Goal: Task Accomplishment & Management: Manage account settings

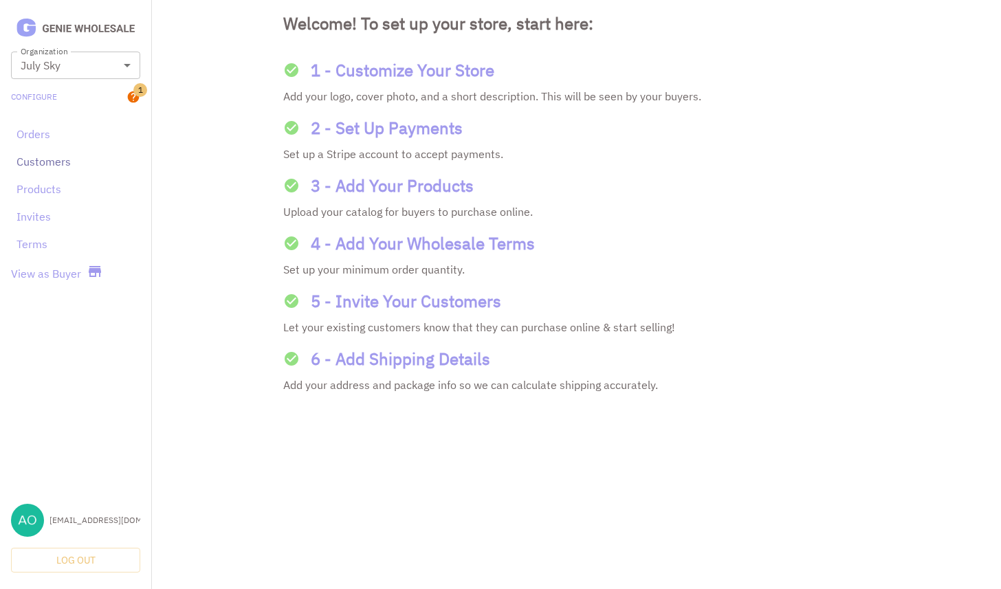
click at [41, 164] on link "Customers" at bounding box center [75, 161] width 118 height 16
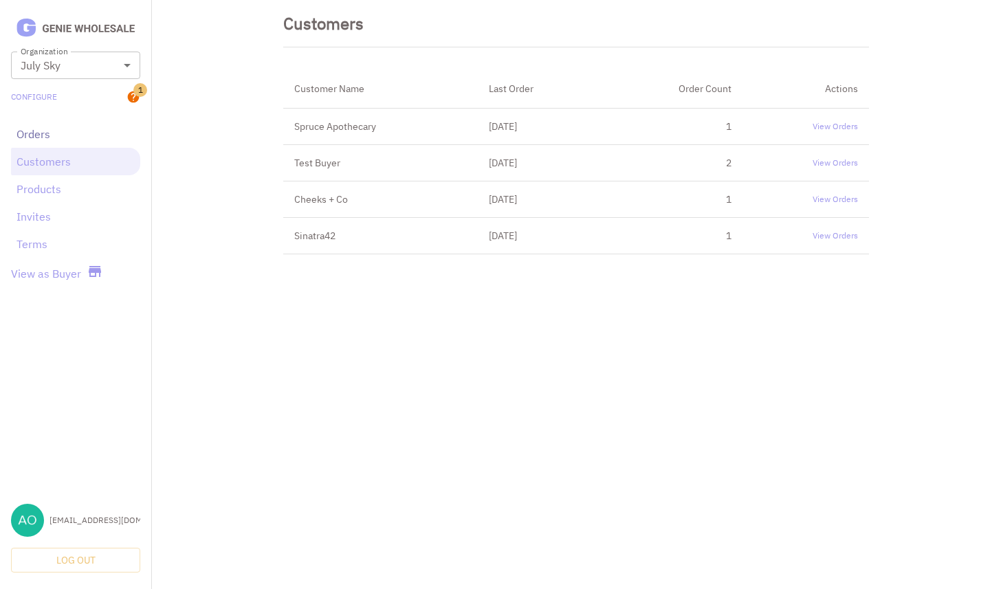
click at [40, 136] on link "Orders" at bounding box center [75, 134] width 118 height 16
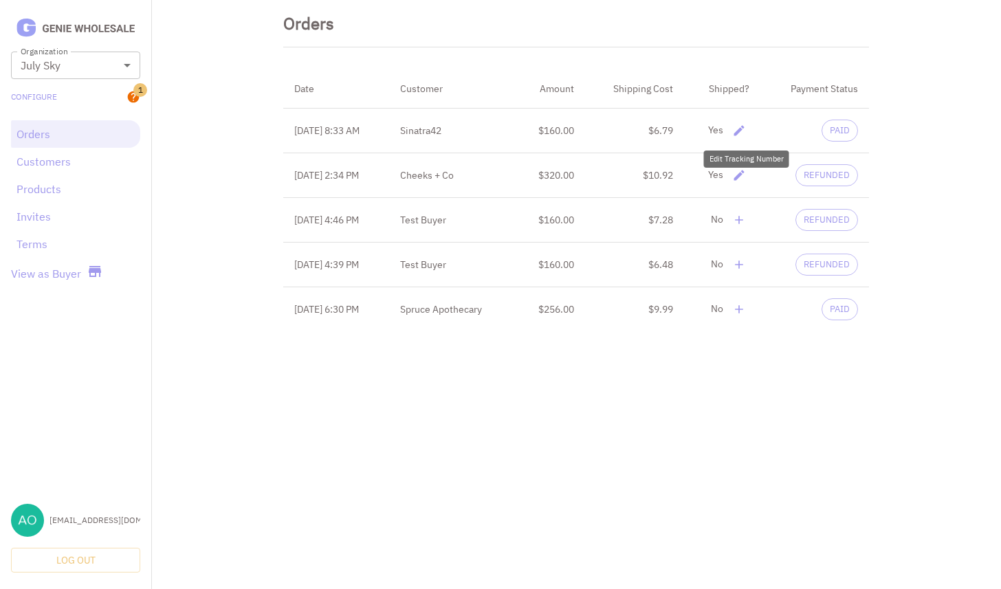
click at [739, 126] on icon "delete" at bounding box center [739, 131] width 14 height 14
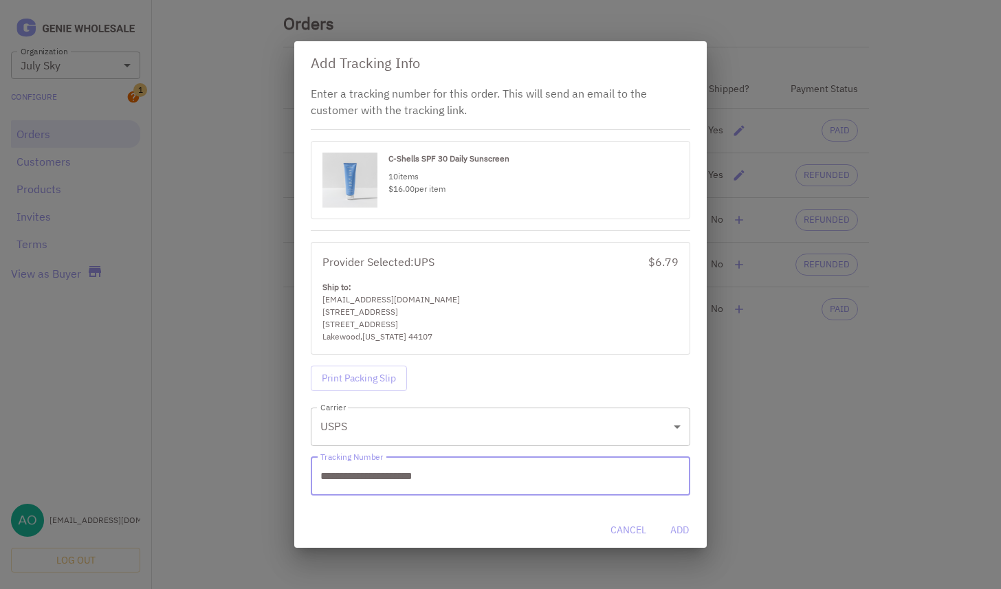
click at [263, 276] on div "**********" at bounding box center [500, 294] width 1001 height 589
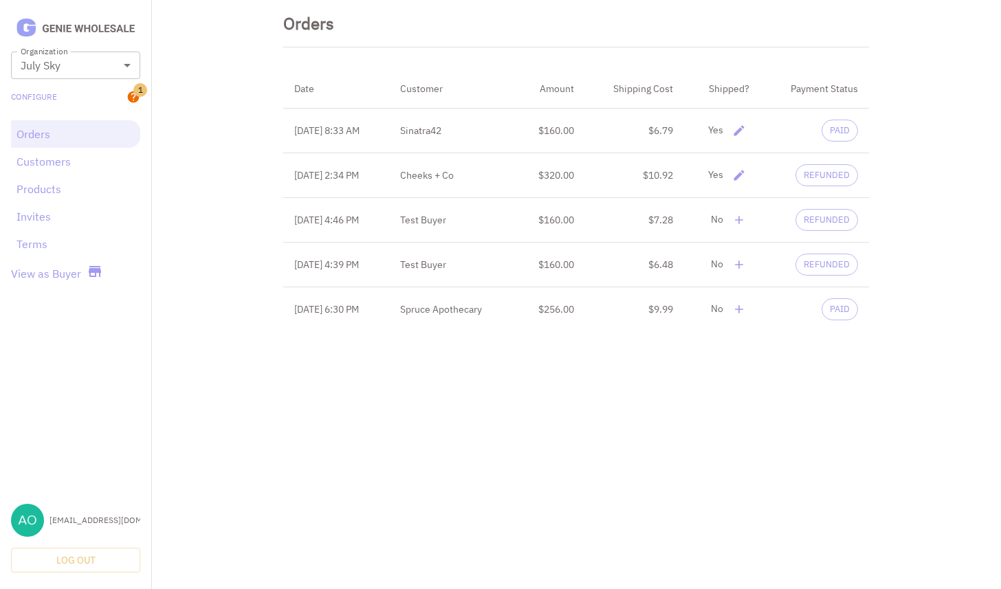
click at [447, 132] on th "Sinatra42" at bounding box center [452, 131] width 126 height 45
click at [740, 133] on icon "delete" at bounding box center [739, 130] width 10 height 10
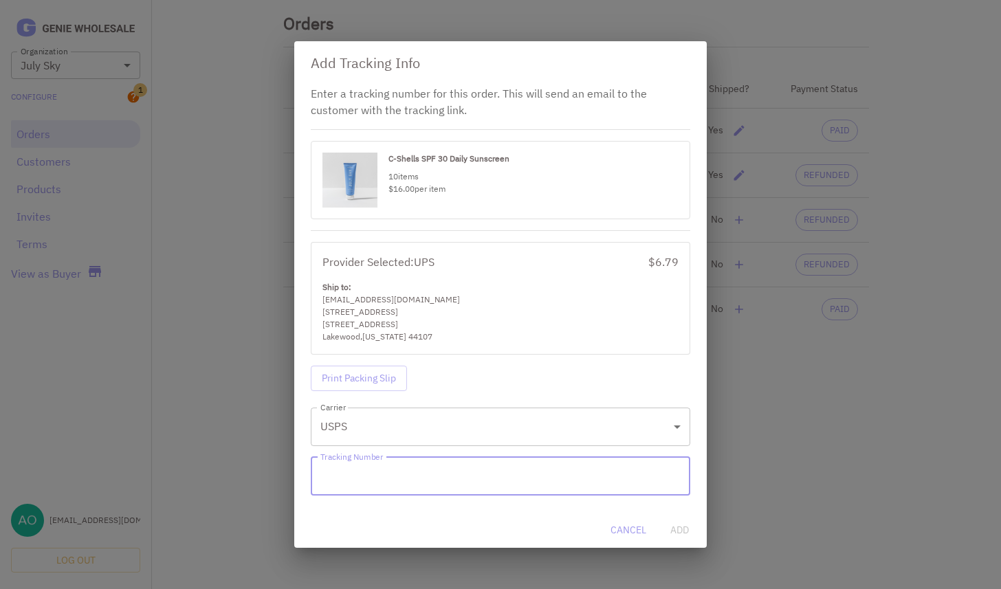
click at [393, 298] on div "[EMAIL_ADDRESS][DOMAIN_NAME]" at bounding box center [500, 299] width 356 height 12
copy div "[EMAIL_ADDRESS][DOMAIN_NAME]"
click at [810, 467] on div "Add Tracking Info Enter a tracking number for this order. This will send an ema…" at bounding box center [500, 294] width 1001 height 589
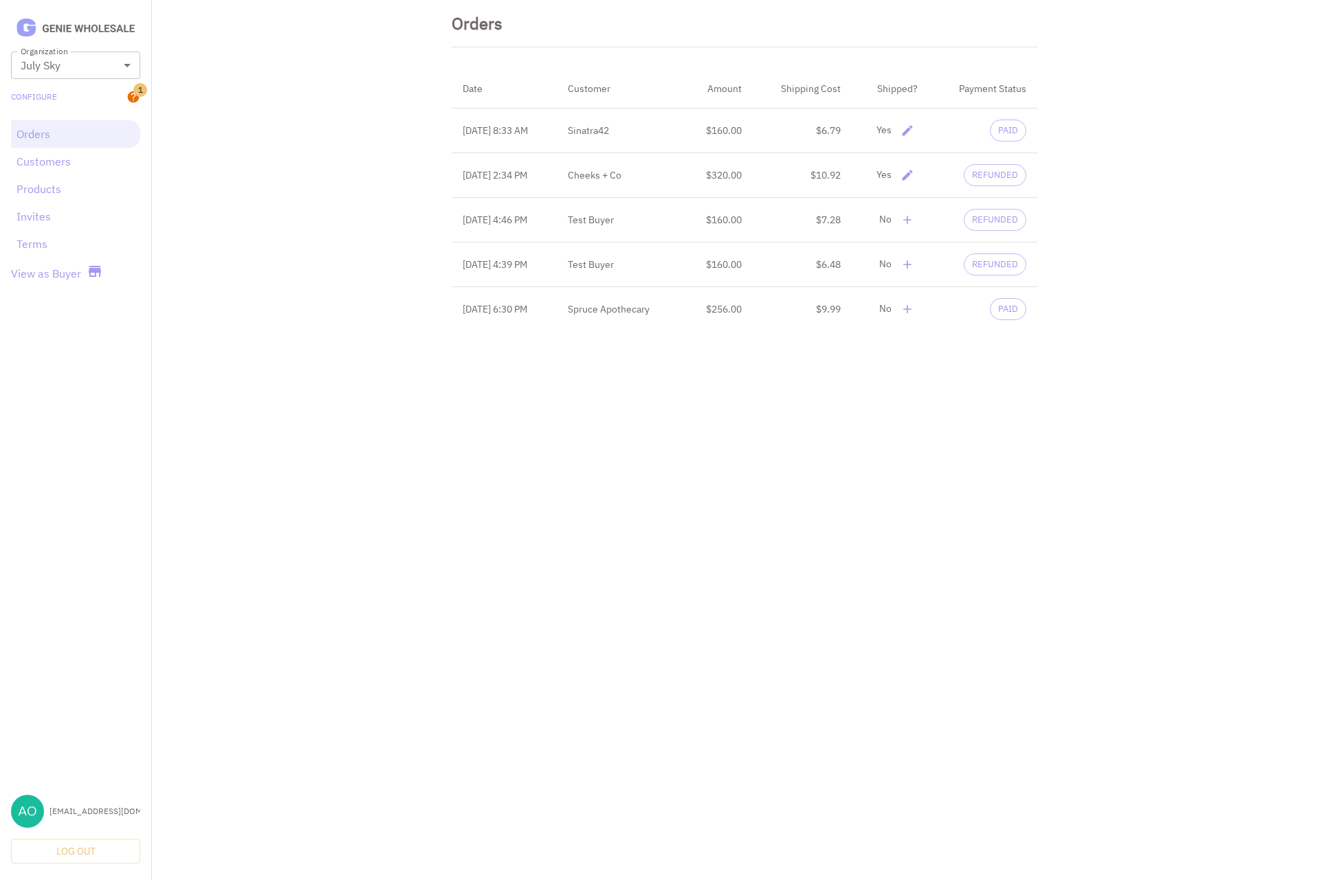
click at [912, 130] on icon "delete" at bounding box center [907, 130] width 10 height 10
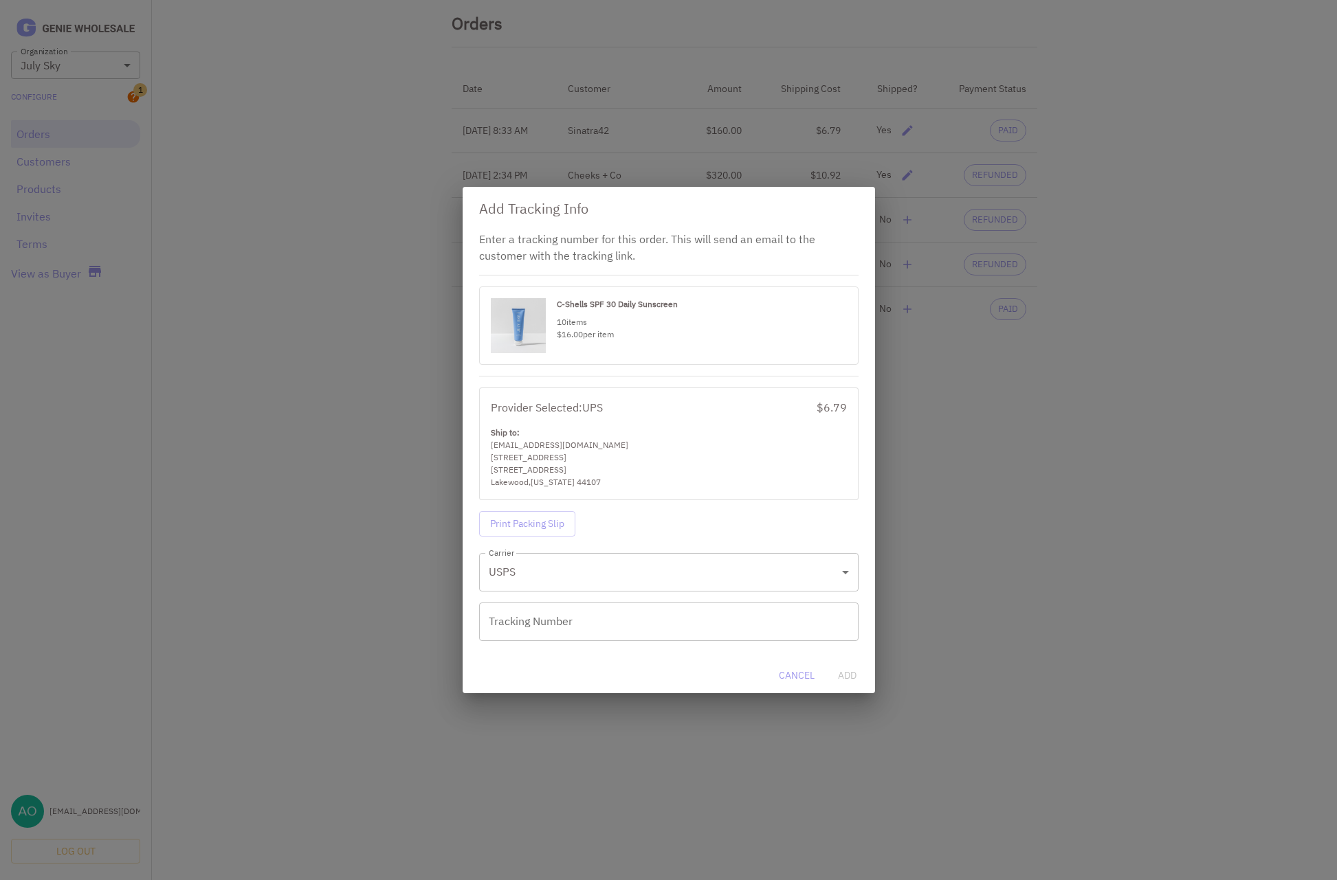
click at [568, 446] on div "[EMAIL_ADDRESS][DOMAIN_NAME]" at bounding box center [669, 445] width 356 height 12
copy div "[EMAIL_ADDRESS][DOMAIN_NAME]"
click at [204, 383] on div "Add Tracking Info Enter a tracking number for this order. This will send an ema…" at bounding box center [668, 440] width 1337 height 880
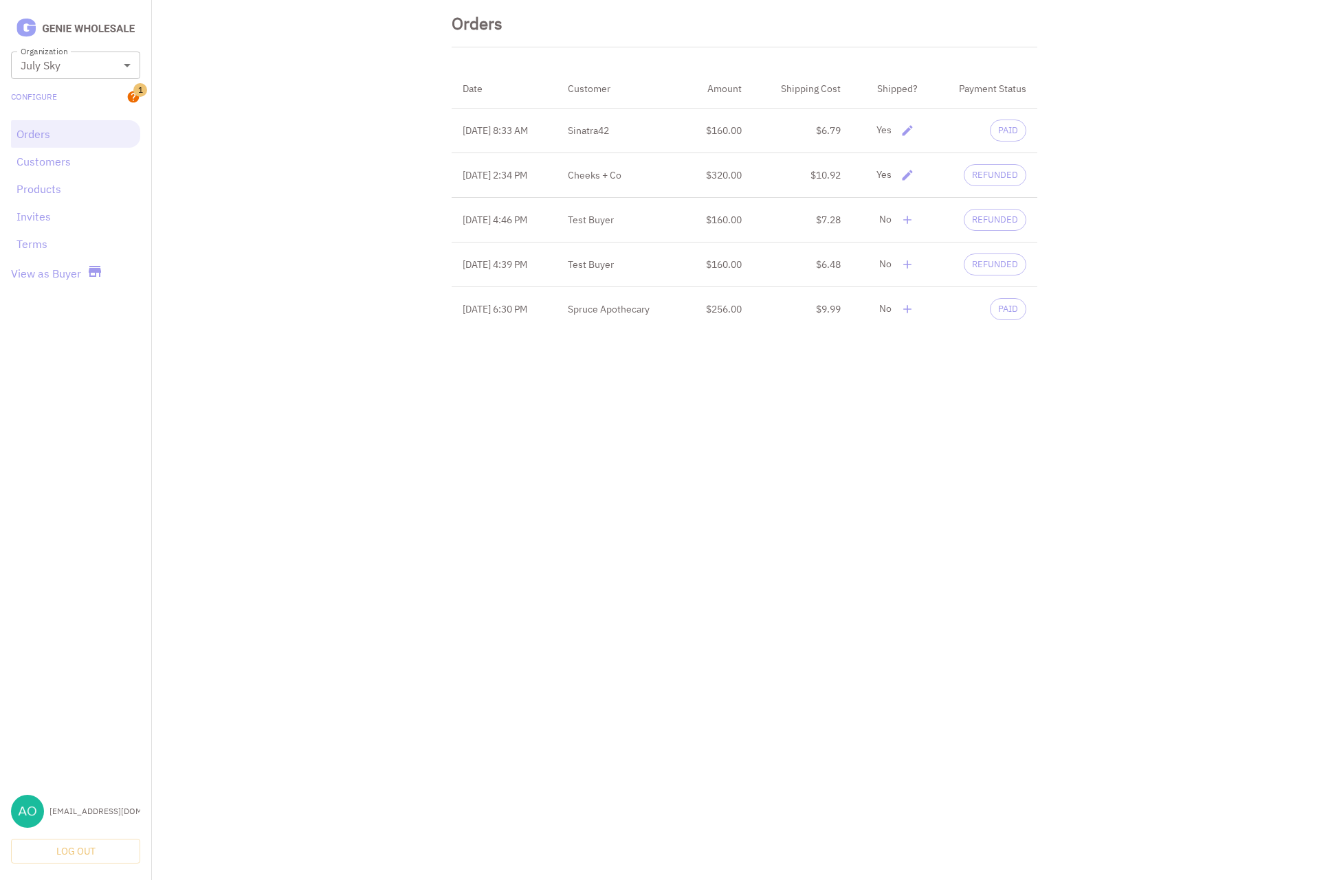
click at [619, 122] on th "Sinatra42" at bounding box center [620, 131] width 126 height 45
click at [619, 124] on th "Sinatra42" at bounding box center [620, 131] width 126 height 45
click at [619, 126] on th "Sinatra42" at bounding box center [620, 131] width 126 height 45
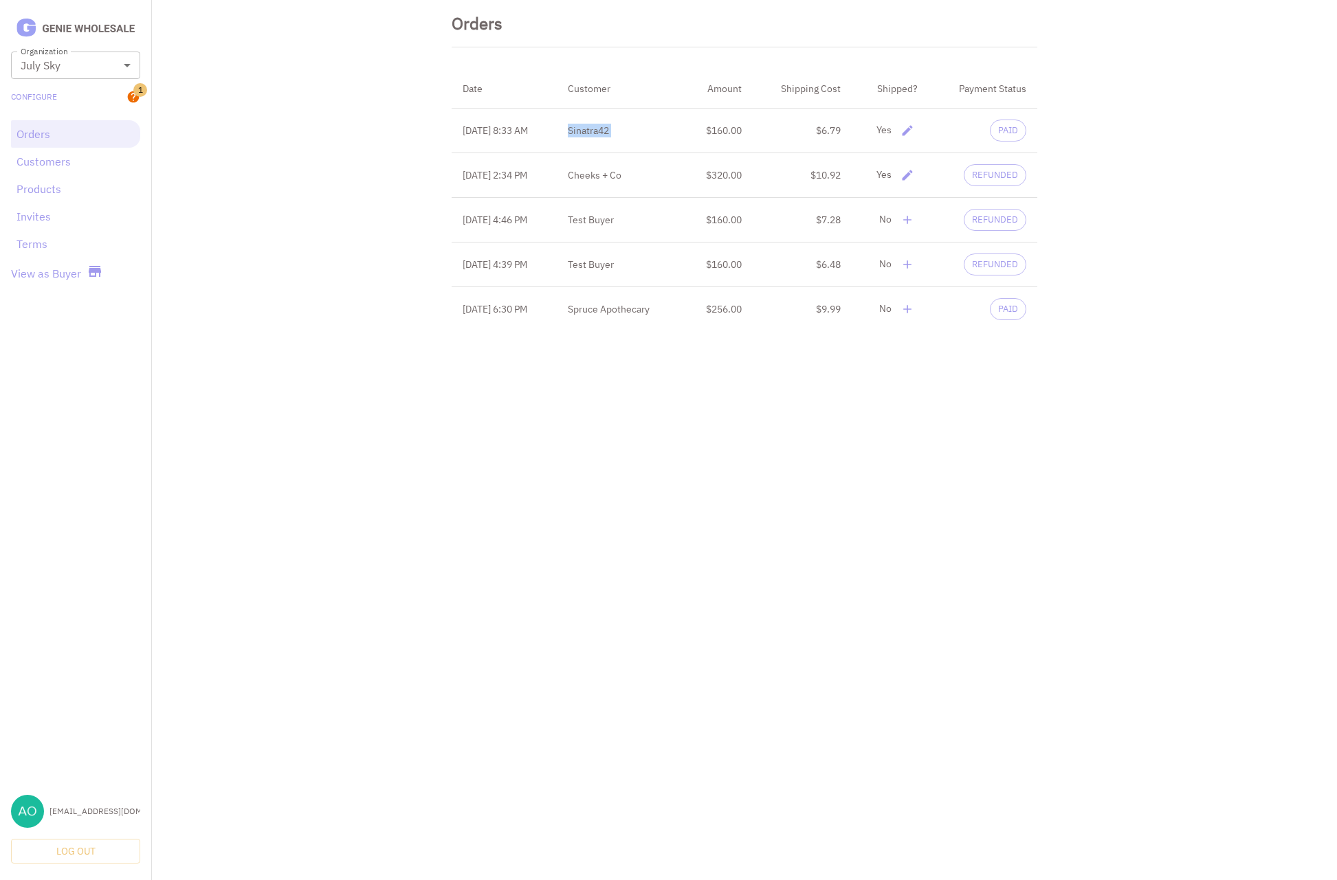
copy th "Sinatra42"
